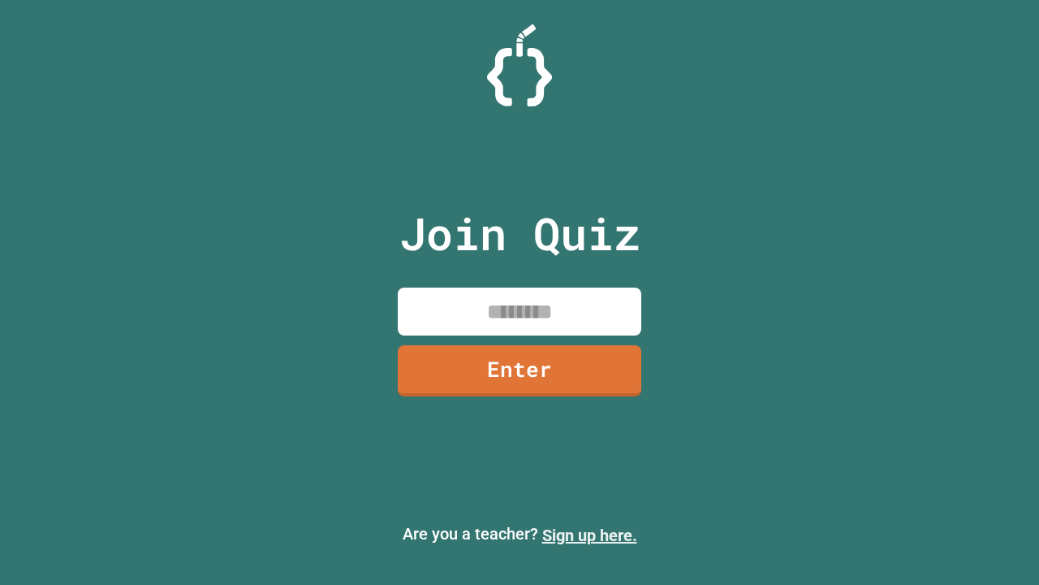
click at [589, 535] on link "Sign up here." at bounding box center [589, 534] width 95 height 19
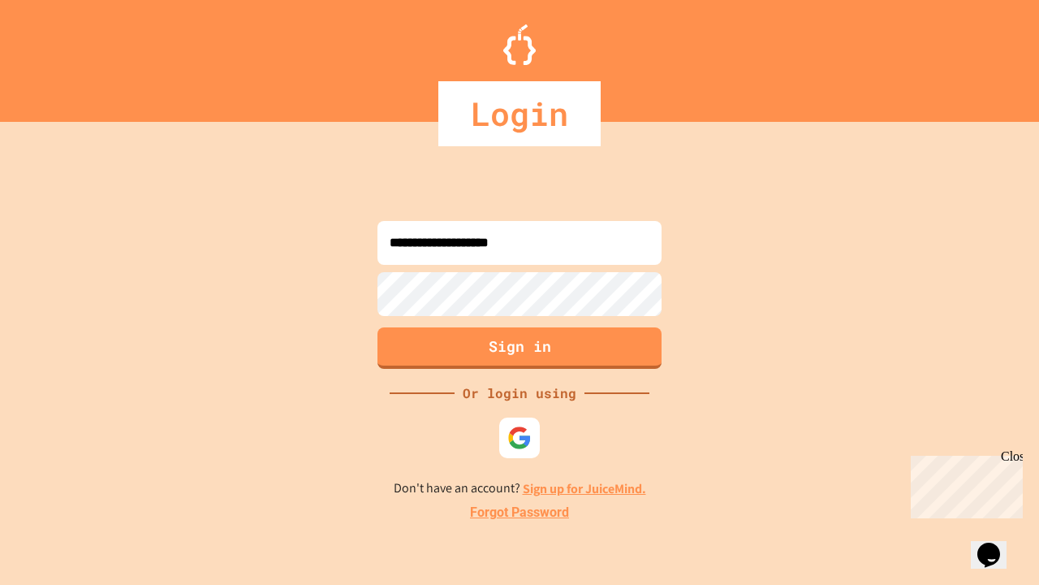
type input "**********"
